Goal: Transaction & Acquisition: Download file/media

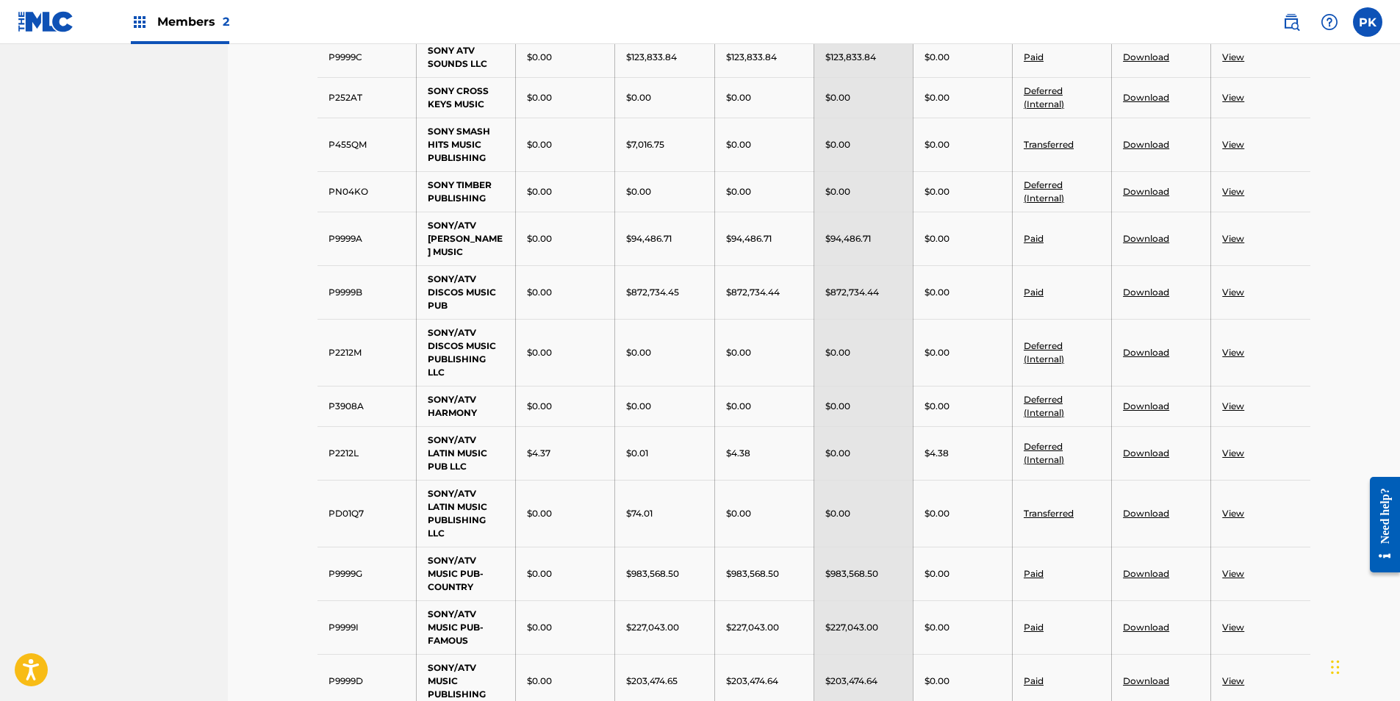
click at [852, 386] on td "$0.00" at bounding box center [862, 352] width 99 height 67
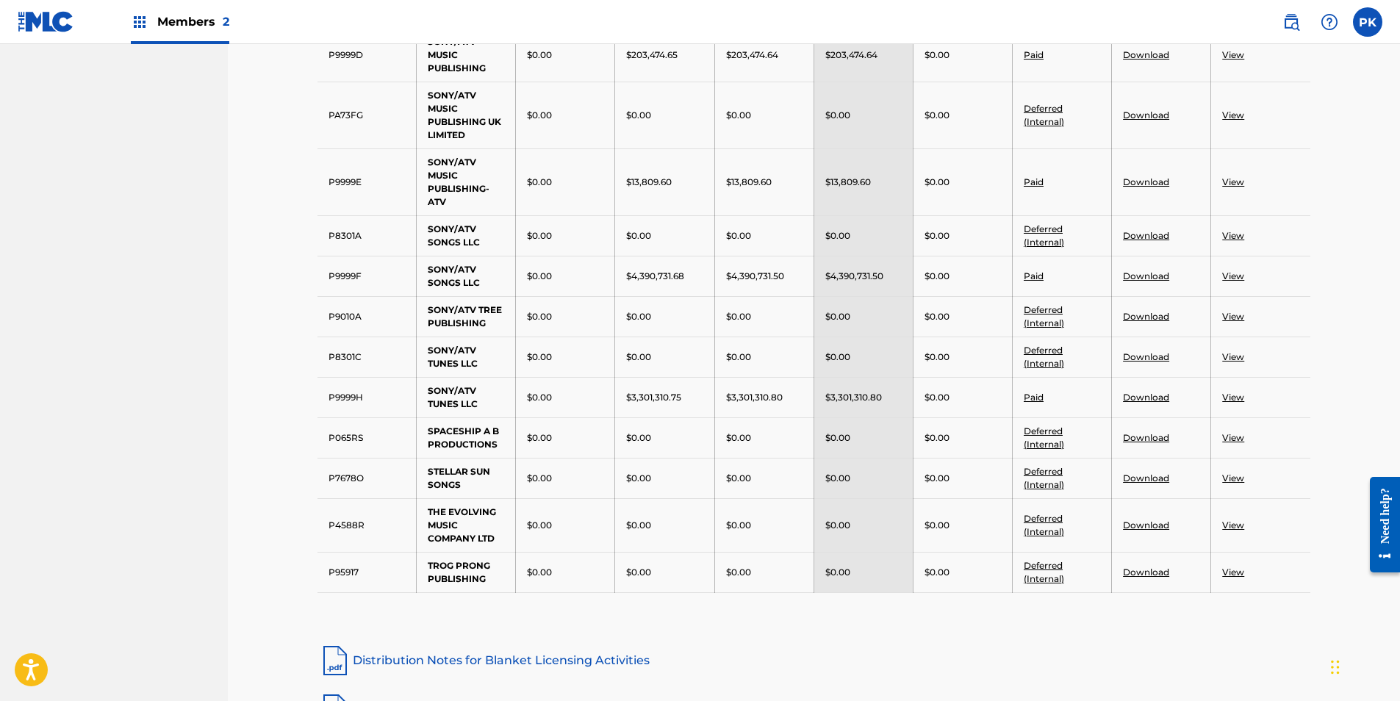
scroll to position [2866, 0]
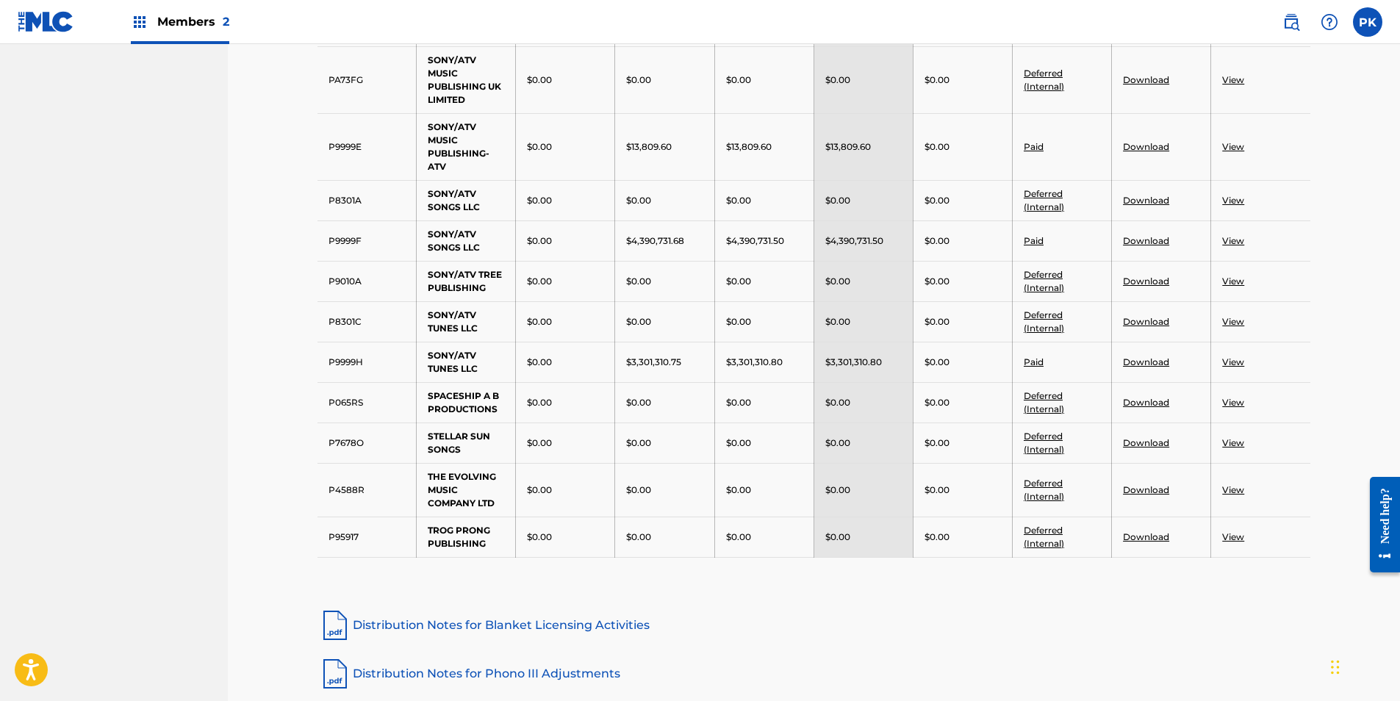
click at [1235, 367] on link "View" at bounding box center [1233, 361] width 22 height 11
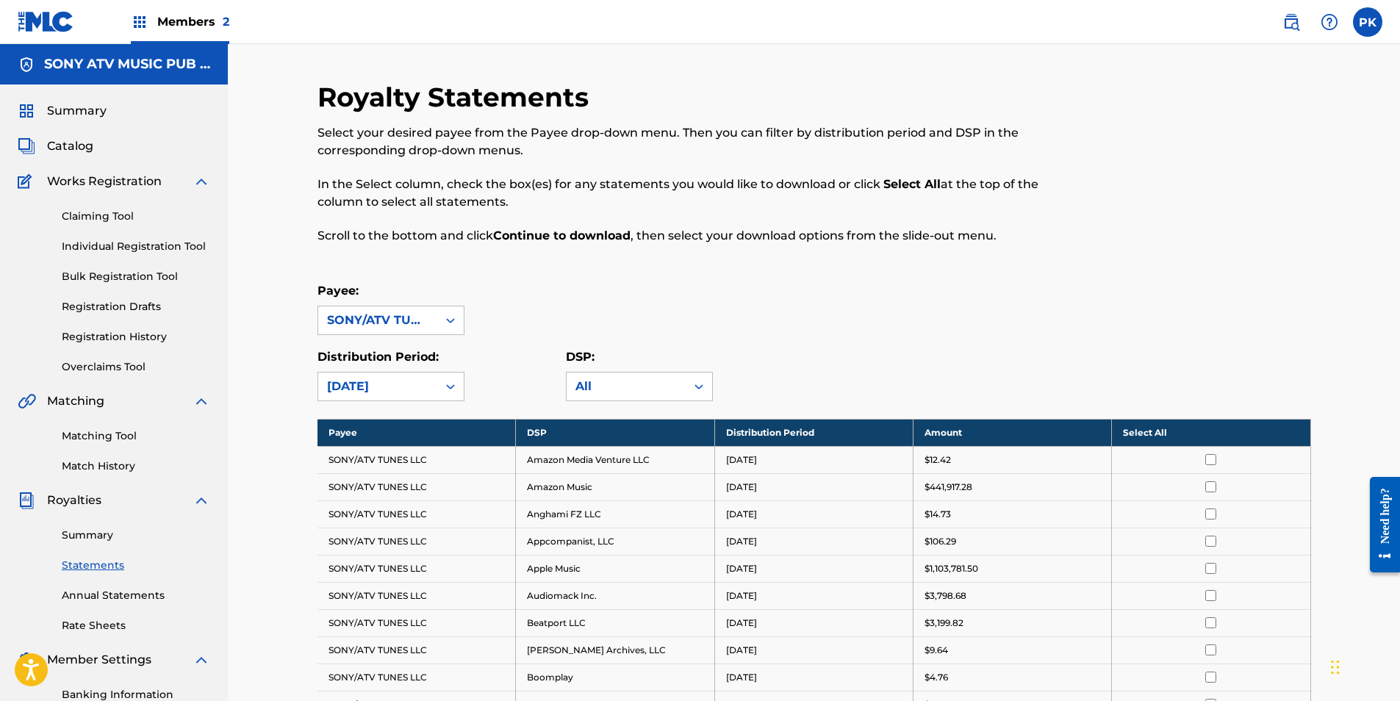
click at [1209, 429] on th "Select All" at bounding box center [1211, 432] width 198 height 27
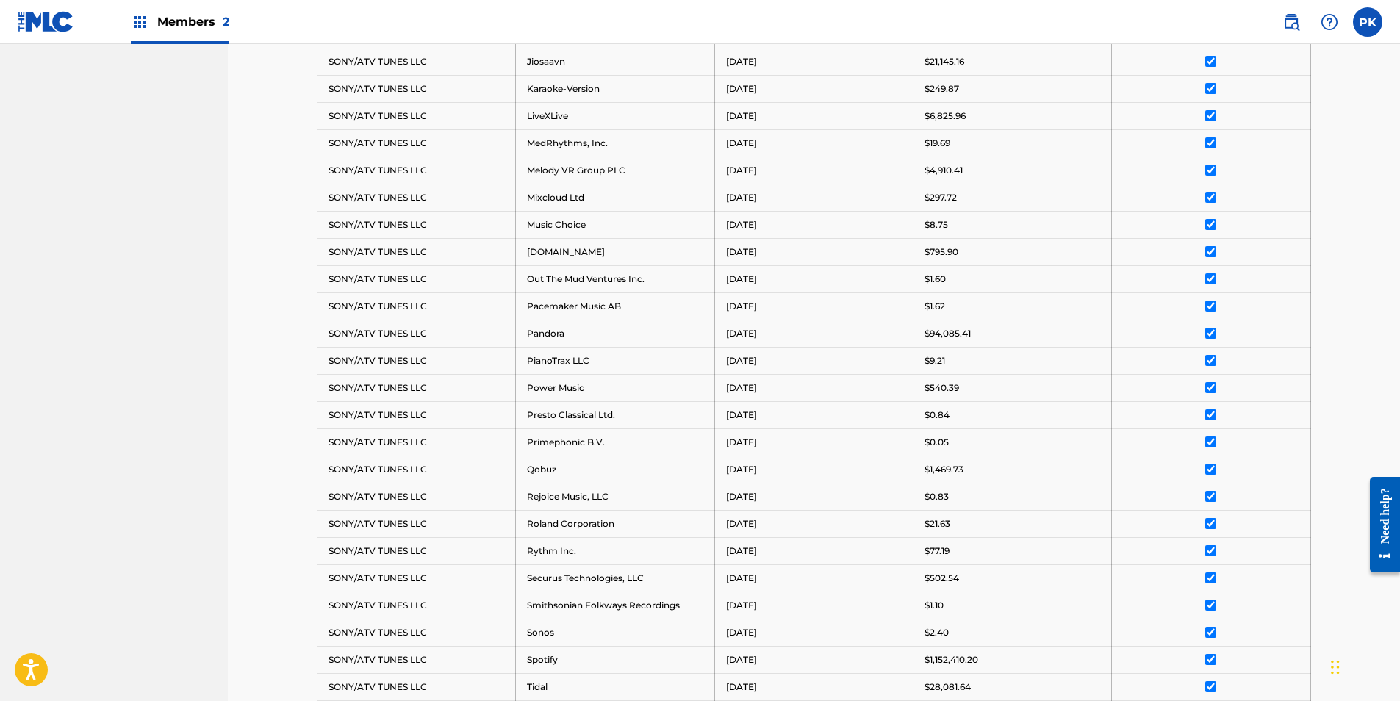
scroll to position [1367, 0]
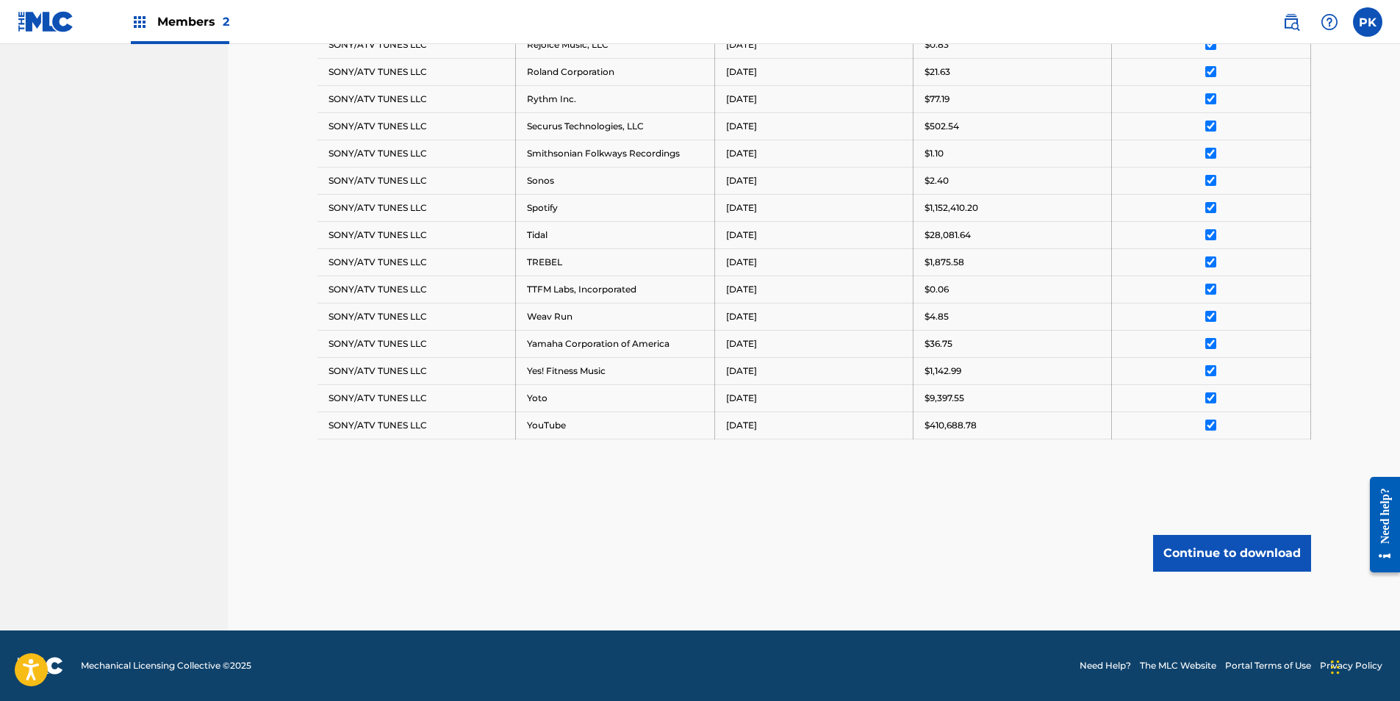
click at [1220, 559] on button "Continue to download" at bounding box center [1232, 553] width 158 height 37
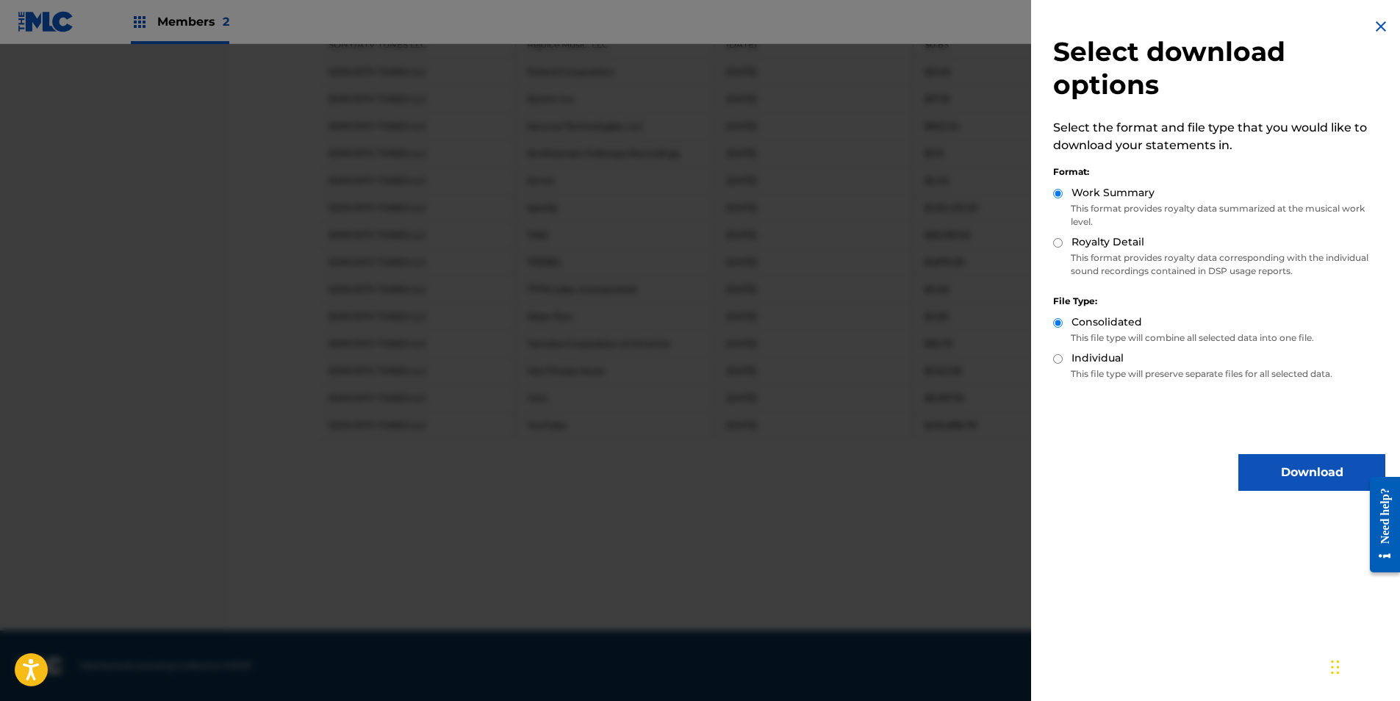
click at [1105, 231] on div "Work Summary This format provides royalty data summarized at the musical work l…" at bounding box center [1219, 209] width 332 height 49
drag, startPoint x: 1117, startPoint y: 248, endPoint x: 1144, endPoint y: 272, distance: 36.4
click at [1118, 248] on label "Royalty Detail" at bounding box center [1107, 241] width 73 height 15
click at [1063, 248] on input "Royalty Detail" at bounding box center [1058, 243] width 10 height 10
radio input "true"
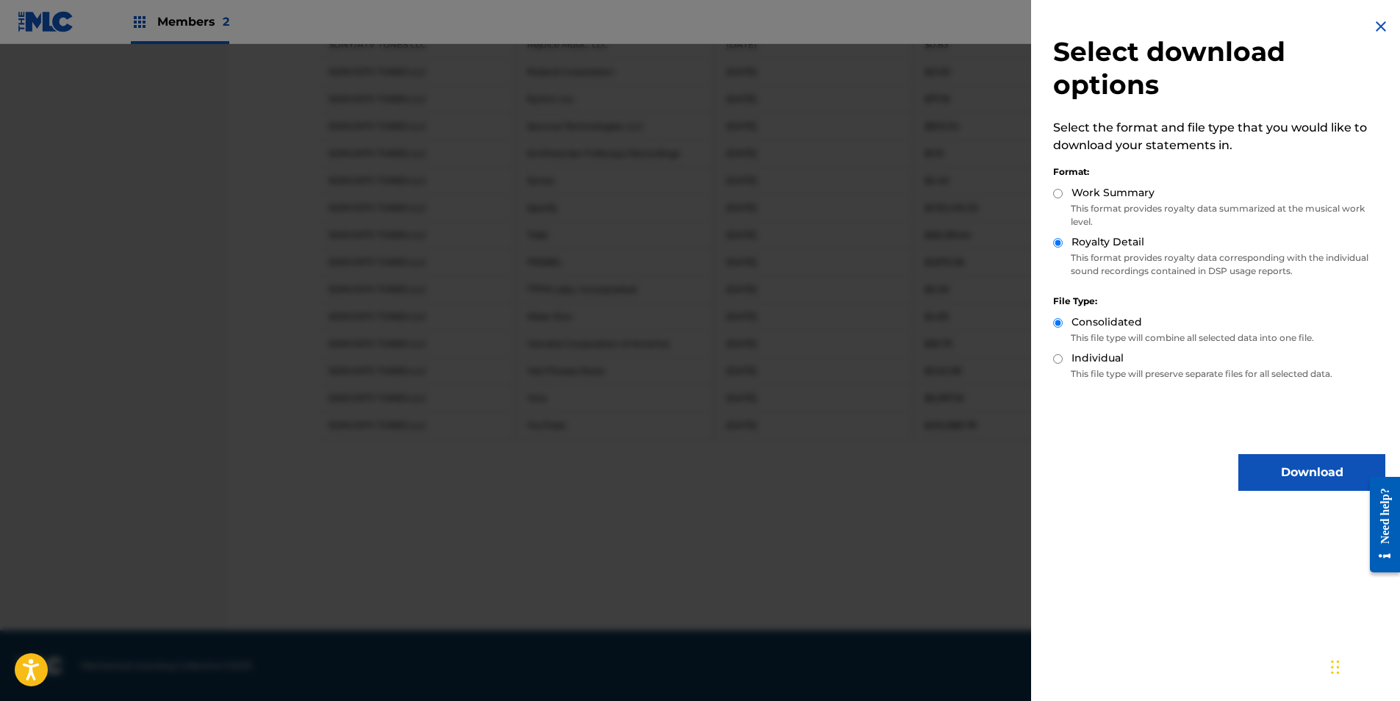
drag, startPoint x: 1270, startPoint y: 478, endPoint x: 1295, endPoint y: 292, distance: 187.6
click at [1272, 473] on button "Download" at bounding box center [1311, 472] width 147 height 37
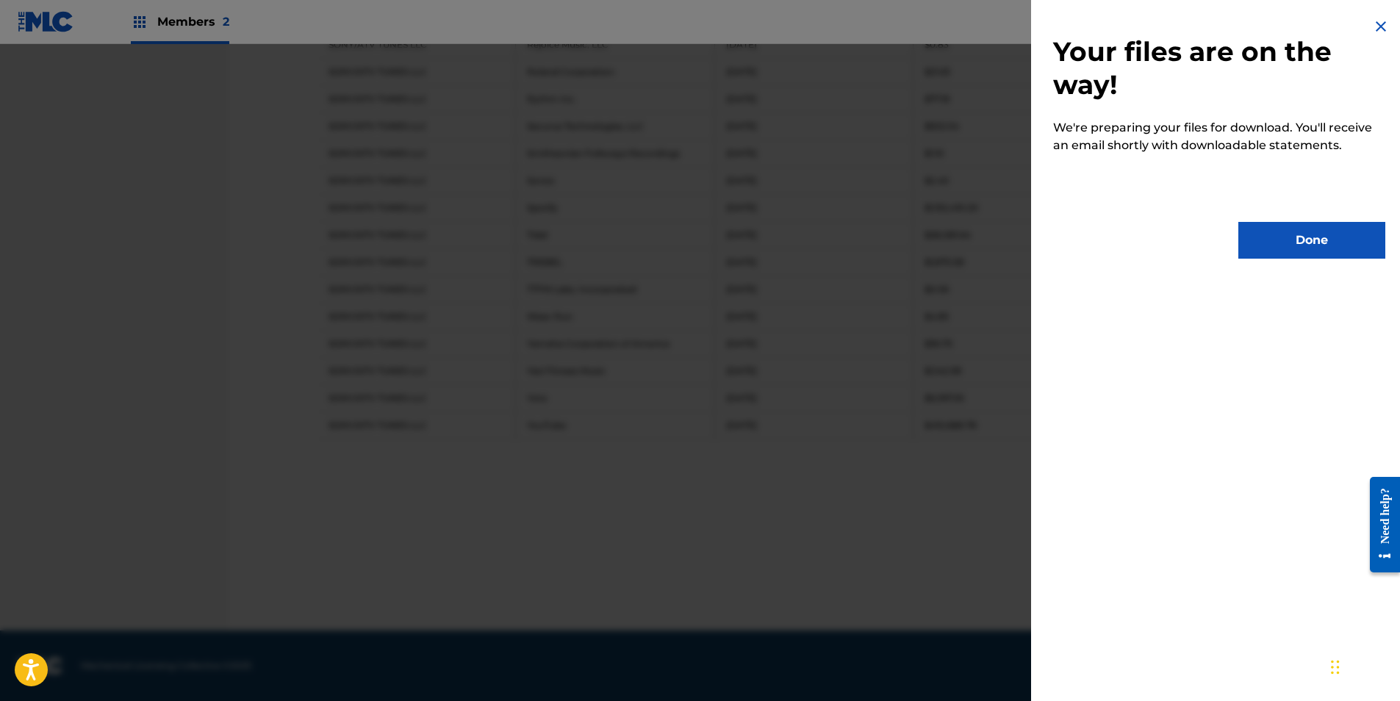
click at [1314, 226] on button "Done" at bounding box center [1311, 240] width 147 height 37
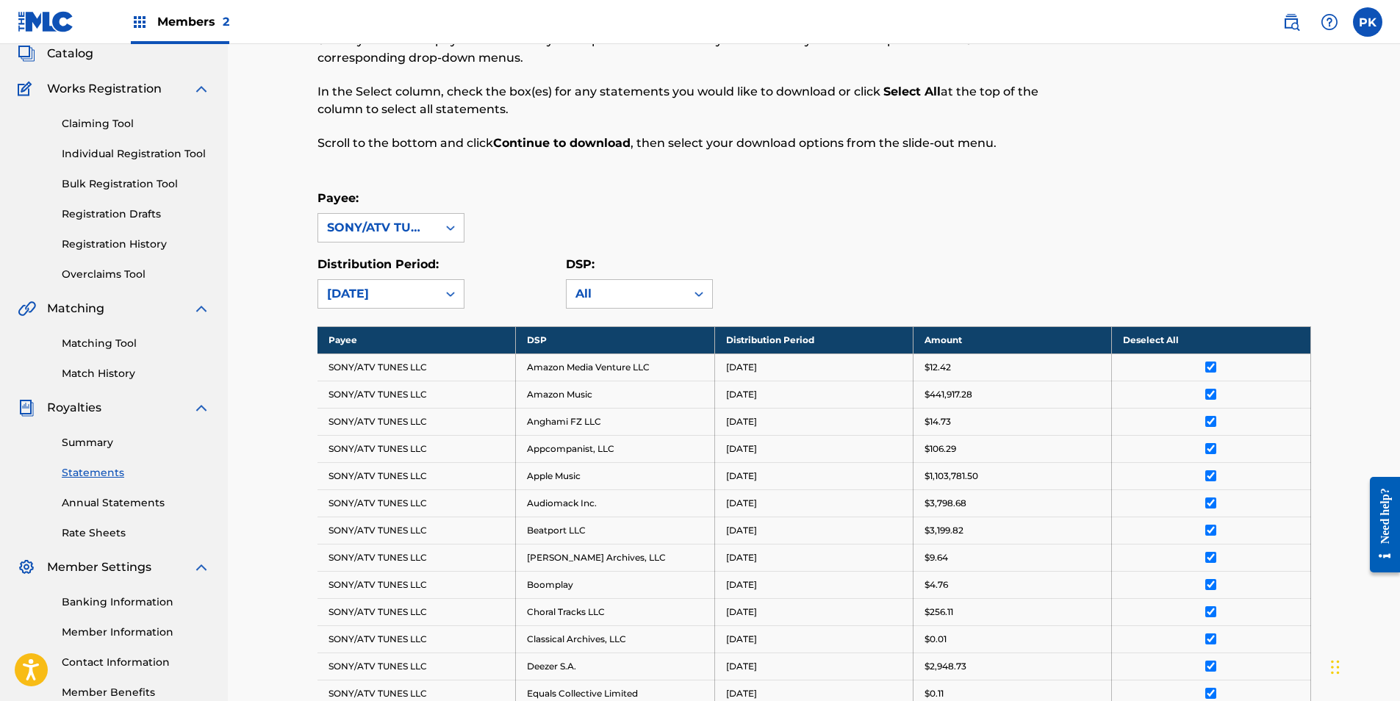
scroll to position [118, 0]
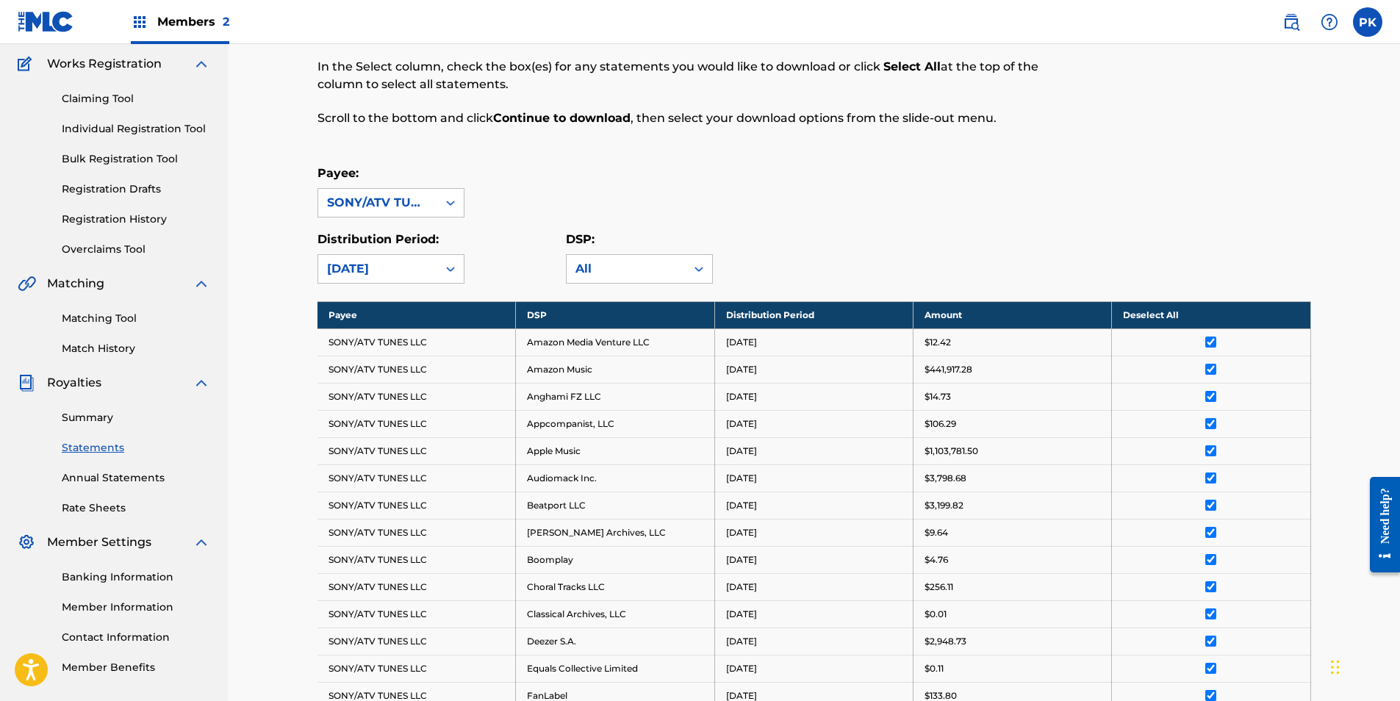
click at [73, 372] on div "Summary Catalog Works Registration Claiming Tool Individual Registration Tool B…" at bounding box center [114, 330] width 228 height 726
click at [68, 387] on span "Royalties" at bounding box center [74, 383] width 54 height 18
click at [87, 417] on link "Summary" at bounding box center [136, 417] width 148 height 15
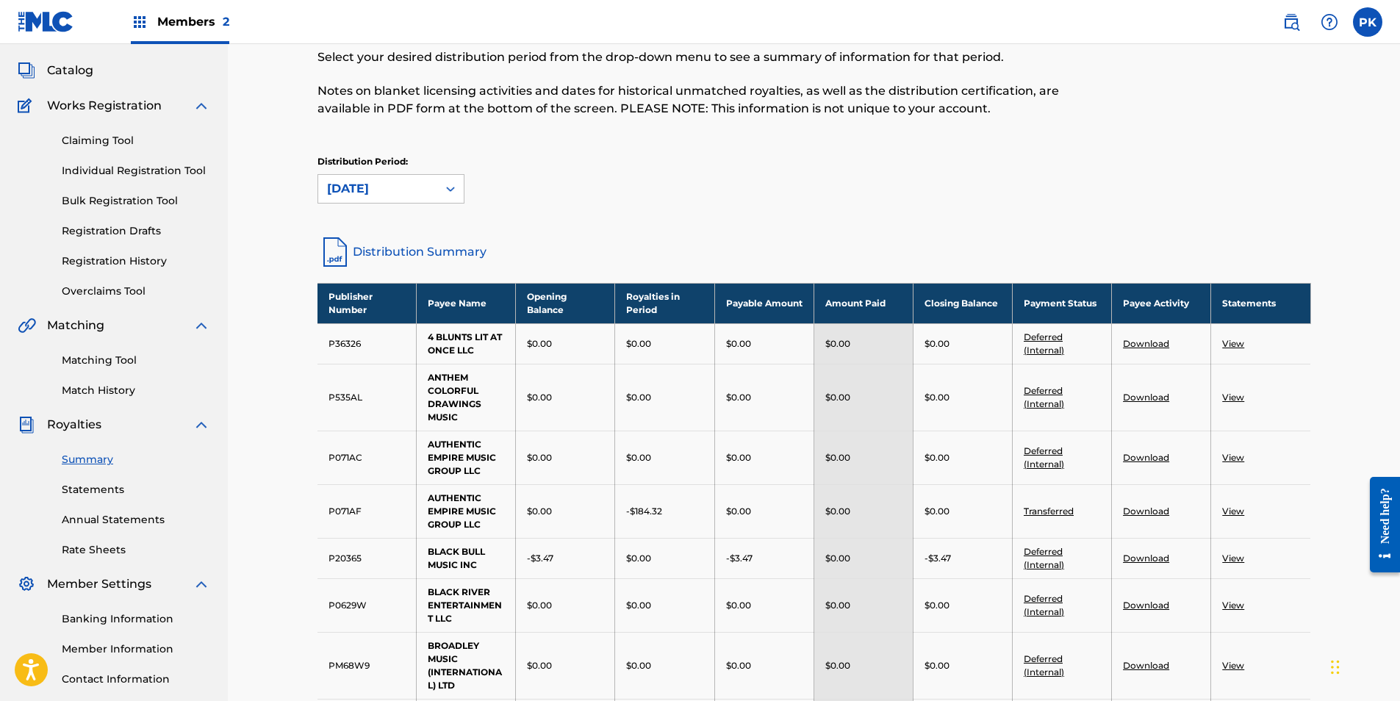
scroll to position [147, 0]
